Goal: Task Accomplishment & Management: Use online tool/utility

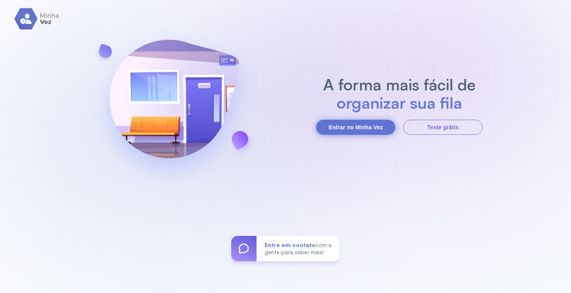
click at [369, 128] on button "Entrar no Minha Vez" at bounding box center [355, 127] width 79 height 15
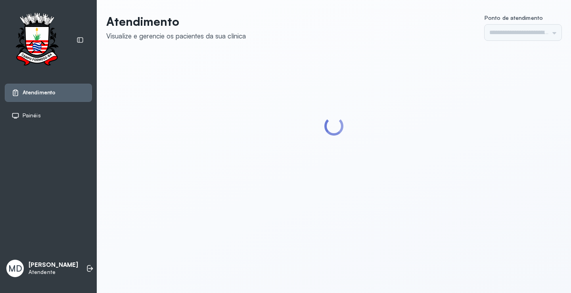
type input "*********"
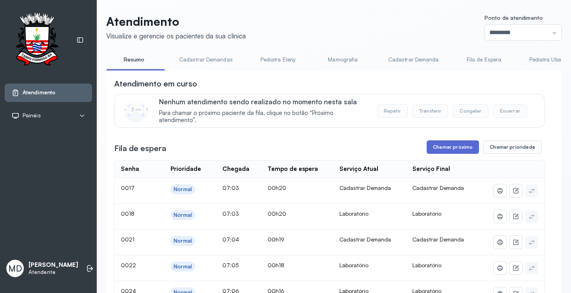
click at [456, 148] on button "Chamar próximo" at bounding box center [453, 146] width 52 height 13
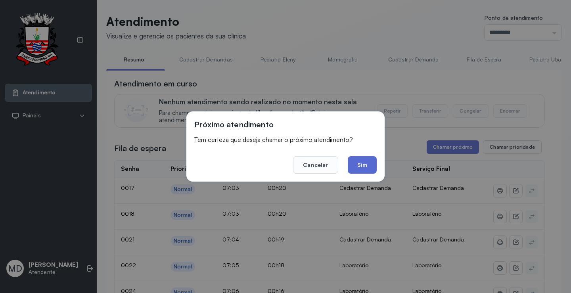
click at [364, 163] on button "Sim" at bounding box center [362, 164] width 29 height 17
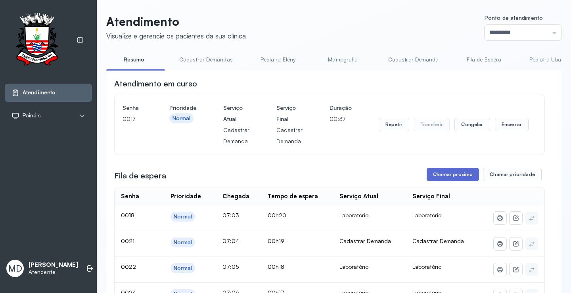
click at [459, 175] on button "Chamar próximo" at bounding box center [453, 174] width 52 height 13
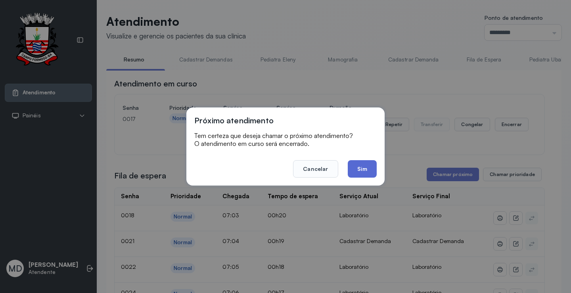
click at [360, 170] on button "Sim" at bounding box center [362, 168] width 29 height 17
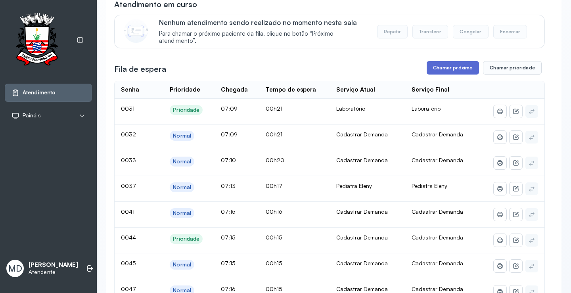
scroll to position [0, 0]
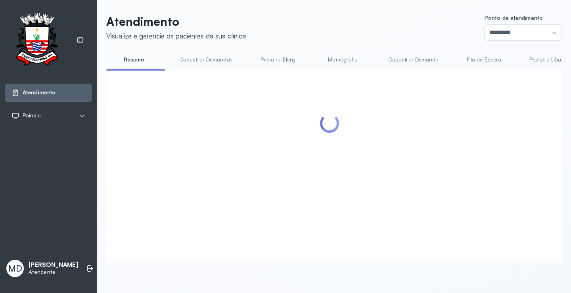
click at [450, 69] on ul "Resumo Cadastrar Demandas Pediatra Eleny Mamografia Cadastrar Demanda Fila de E…" at bounding box center [334, 62] width 456 height 18
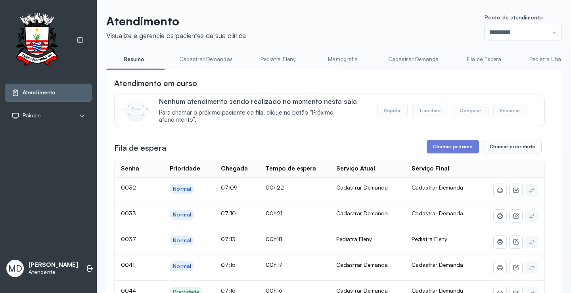
scroll to position [79, 0]
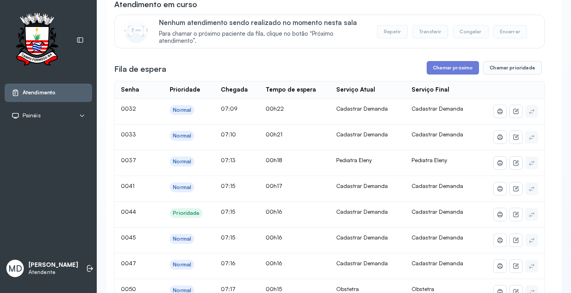
click at [450, 69] on button "Chamar próximo" at bounding box center [453, 67] width 52 height 13
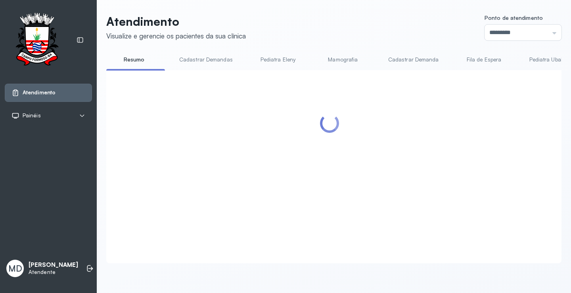
scroll to position [0, 0]
click at [361, 162] on div at bounding box center [329, 157] width 431 height 158
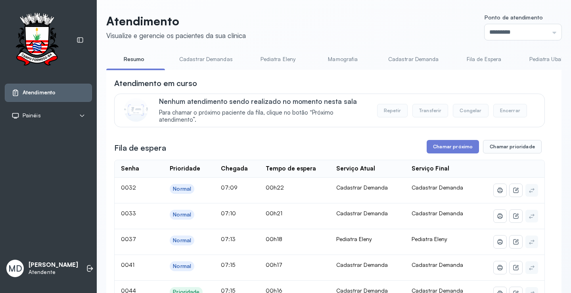
scroll to position [79, 0]
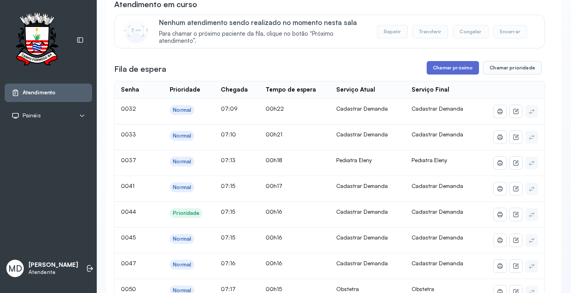
click at [459, 70] on button "Chamar próximo" at bounding box center [453, 67] width 52 height 13
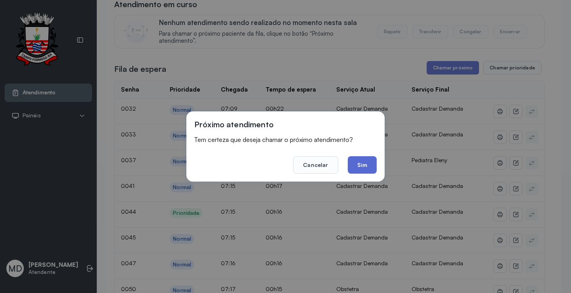
click at [356, 165] on button "Sim" at bounding box center [362, 164] width 29 height 17
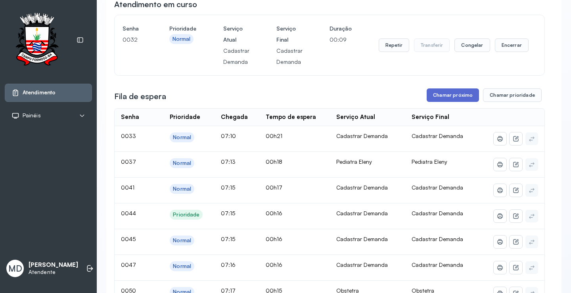
click at [459, 95] on button "Chamar próximo" at bounding box center [453, 95] width 52 height 13
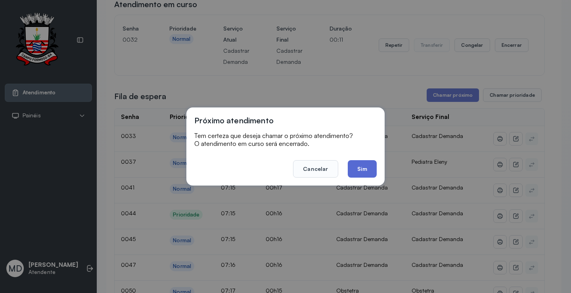
click at [359, 169] on button "Sim" at bounding box center [362, 168] width 29 height 17
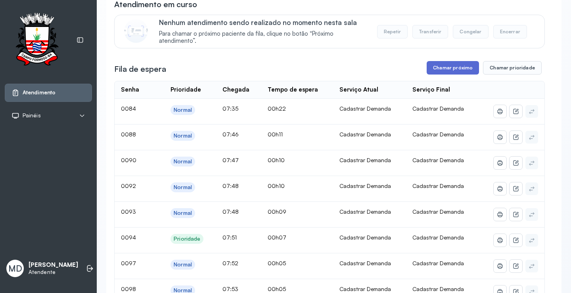
click at [455, 64] on button "Chamar próximo" at bounding box center [453, 67] width 52 height 13
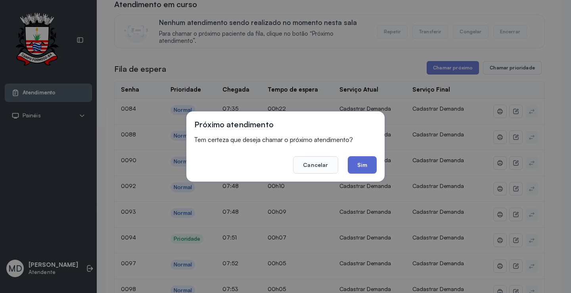
click at [357, 165] on button "Sim" at bounding box center [362, 164] width 29 height 17
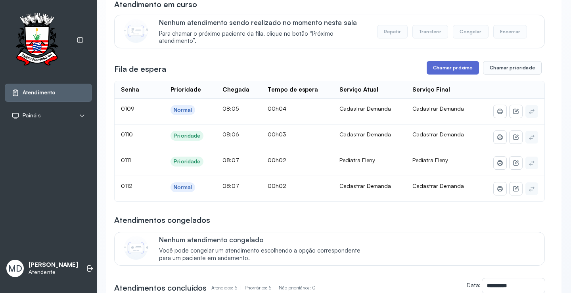
click at [462, 70] on button "Chamar próximo" at bounding box center [453, 67] width 52 height 13
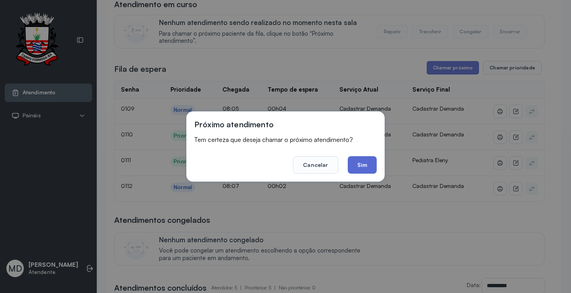
click at [363, 165] on button "Sim" at bounding box center [362, 164] width 29 height 17
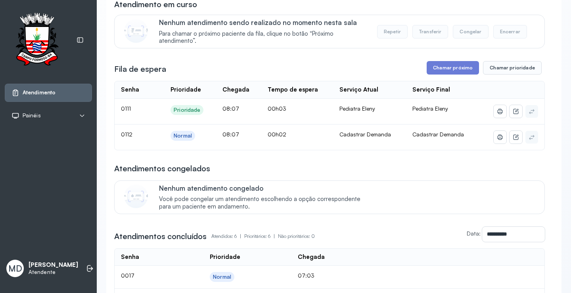
scroll to position [0, 0]
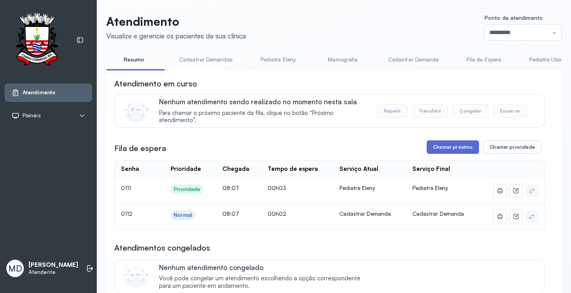
click at [465, 150] on button "Chamar próximo" at bounding box center [453, 146] width 52 height 13
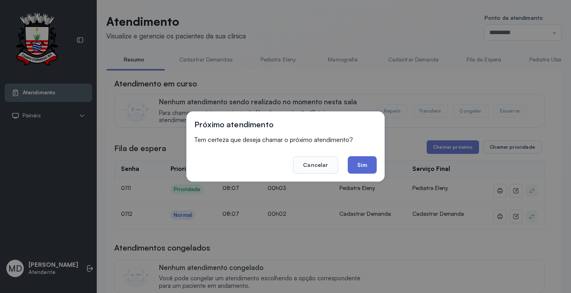
click at [366, 167] on button "Sim" at bounding box center [362, 164] width 29 height 17
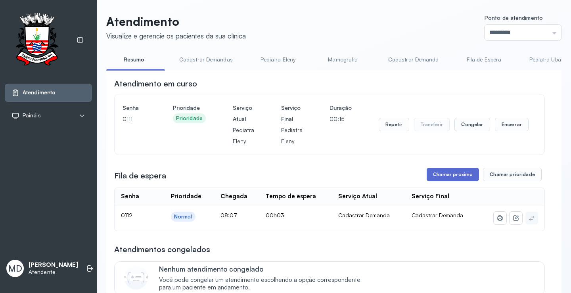
click at [463, 175] on button "Chamar próximo" at bounding box center [453, 174] width 52 height 13
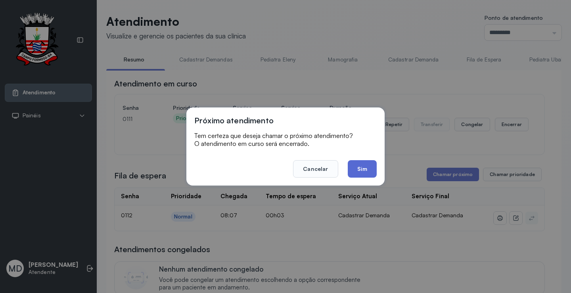
click at [357, 168] on button "Sim" at bounding box center [362, 168] width 29 height 17
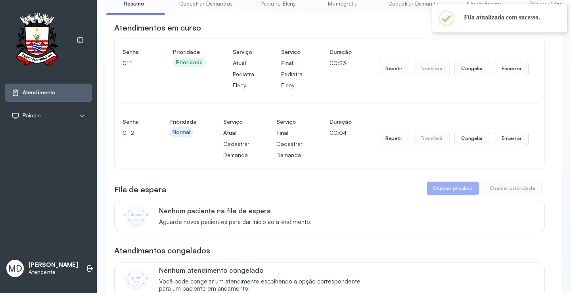
scroll to position [79, 0]
